Goal: Information Seeking & Learning: Understand process/instructions

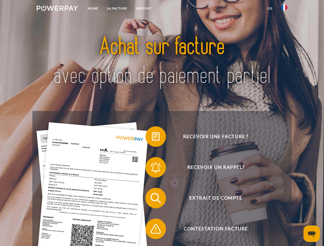
click at [57, 9] on img at bounding box center [57, 8] width 41 height 5
click at [284, 9] on img at bounding box center [284, 7] width 6 height 6
click at [270, 8] on link "CG" at bounding box center [270, 8] width 14 height 9
click at [152, 138] on span at bounding box center [148, 137] width 26 height 26
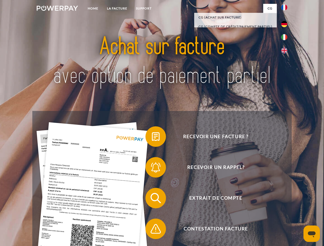
click at [152, 169] on span at bounding box center [148, 168] width 26 height 26
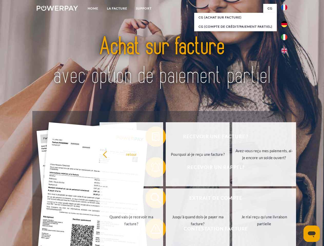
click at [166, 200] on link "Jusqu'à quand dois-je payer ma facture?" at bounding box center [198, 221] width 64 height 64
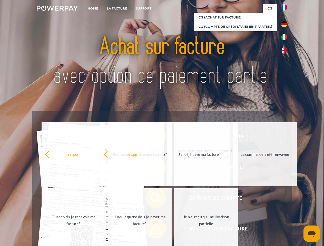
click at [152, 230] on span at bounding box center [148, 229] width 26 height 26
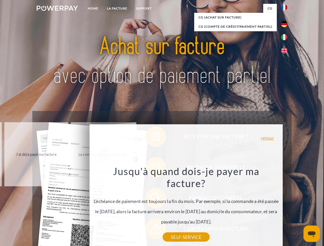
click at [312, 234] on icon "Ouvrir la fenêtre de messagerie" at bounding box center [312, 235] width 8 height 6
